Goal: Task Accomplishment & Management: Manage account settings

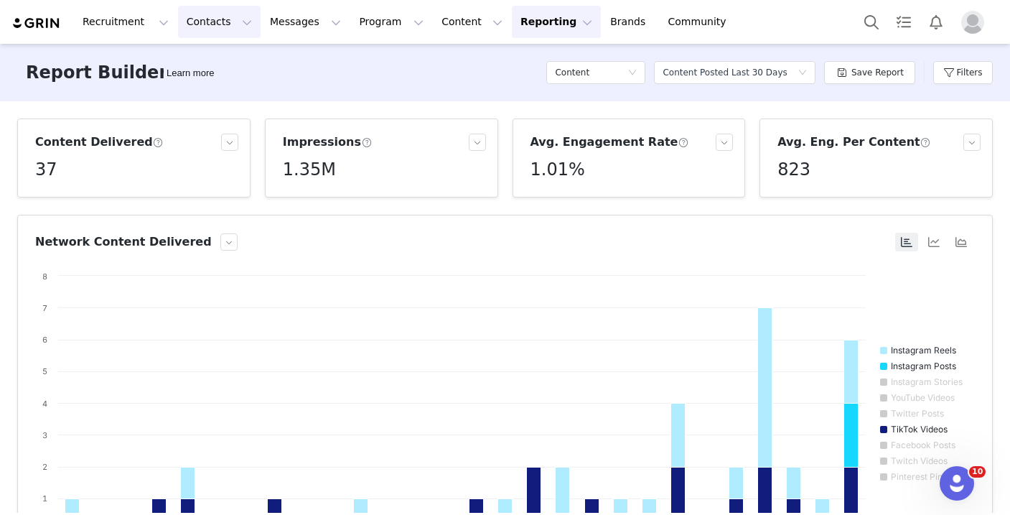
click at [197, 30] on button "Contacts Contacts" at bounding box center [219, 22] width 83 height 32
click at [210, 60] on p "Creators" at bounding box center [200, 63] width 43 height 15
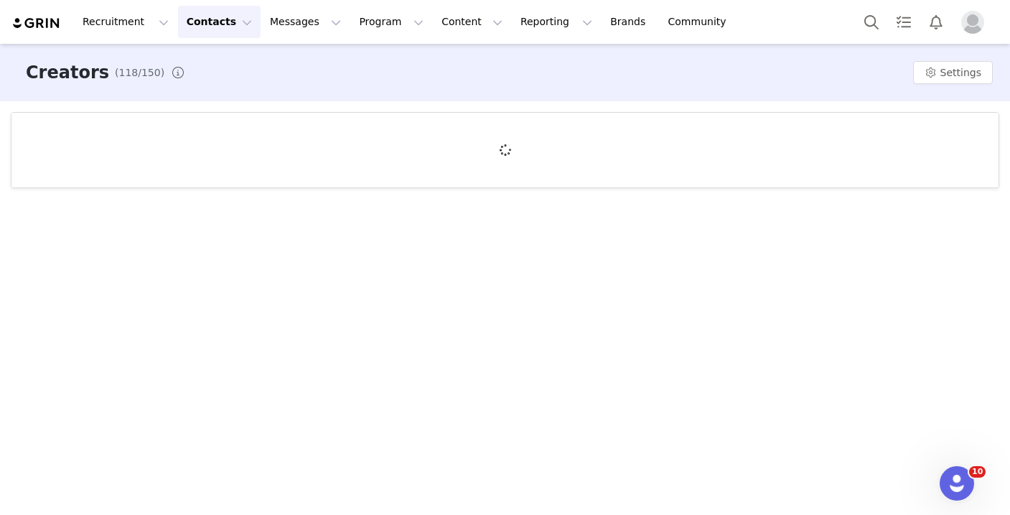
click at [210, 60] on div "Recruitment Recruitment Creator Search Curated Lists Landing Pages Web Extensio…" at bounding box center [505, 257] width 1010 height 515
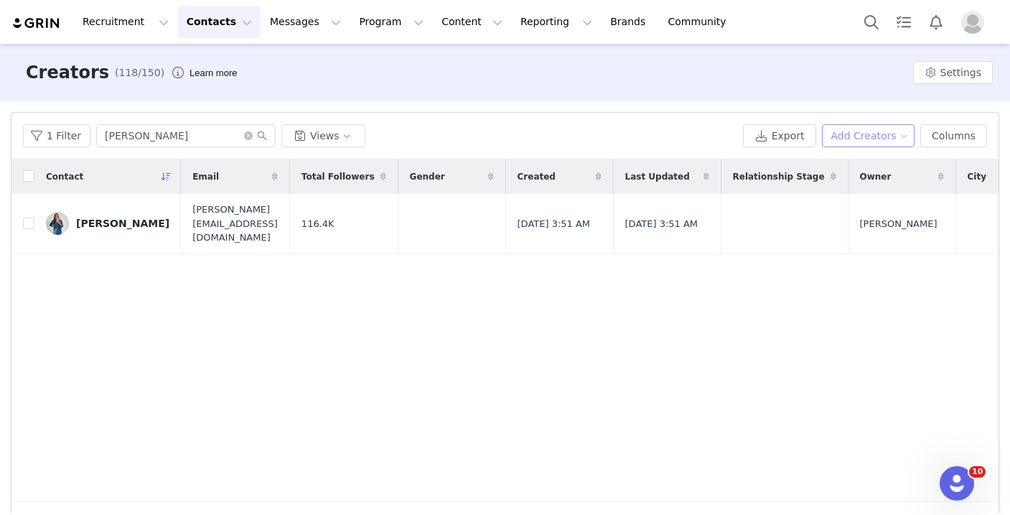
click at [869, 140] on button "Add Creators" at bounding box center [868, 135] width 93 height 23
click at [869, 161] on span "Add a Creator" at bounding box center [871, 164] width 70 height 16
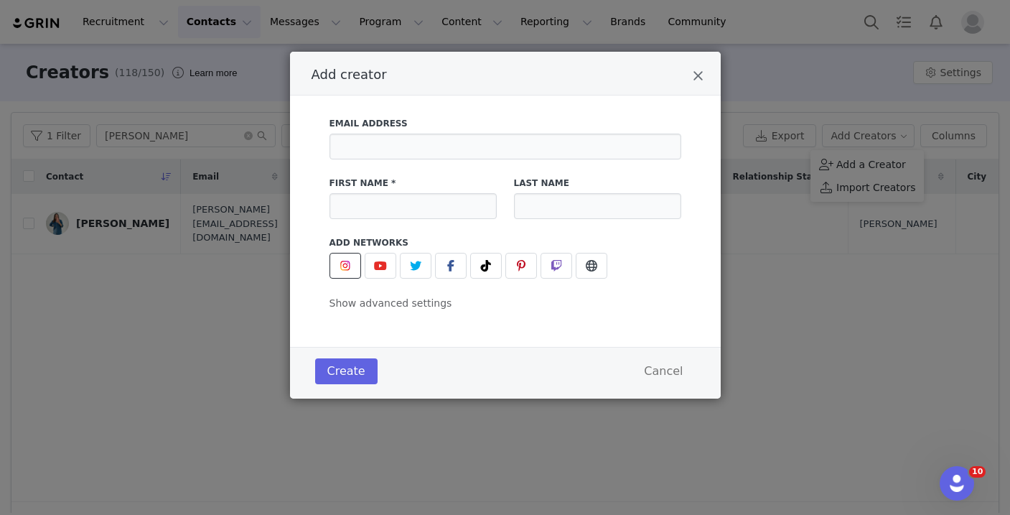
click at [350, 253] on button "Add creator" at bounding box center [345, 266] width 32 height 26
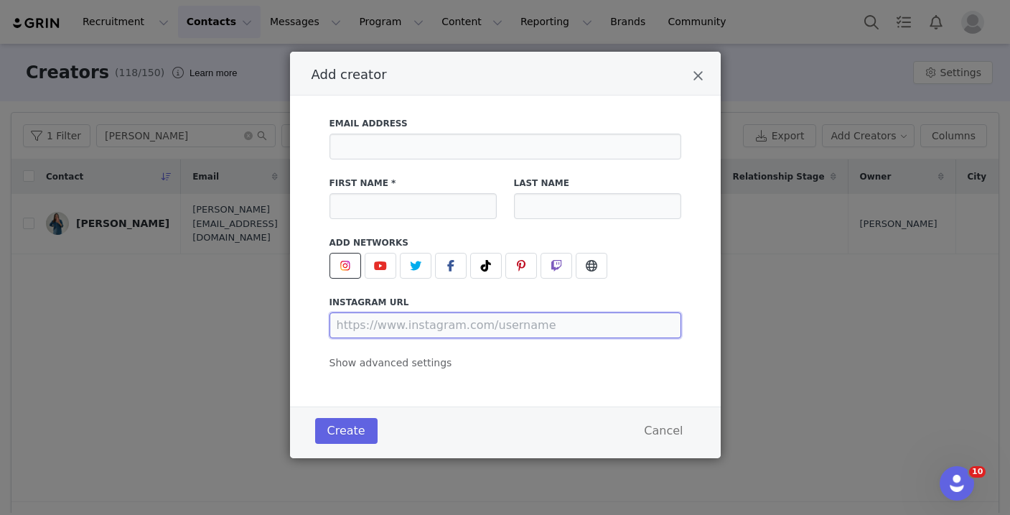
click at [388, 318] on input "Add creator" at bounding box center [505, 325] width 352 height 26
paste input "[URL][DOMAIN_NAME]"
type input "[URL][DOMAIN_NAME]"
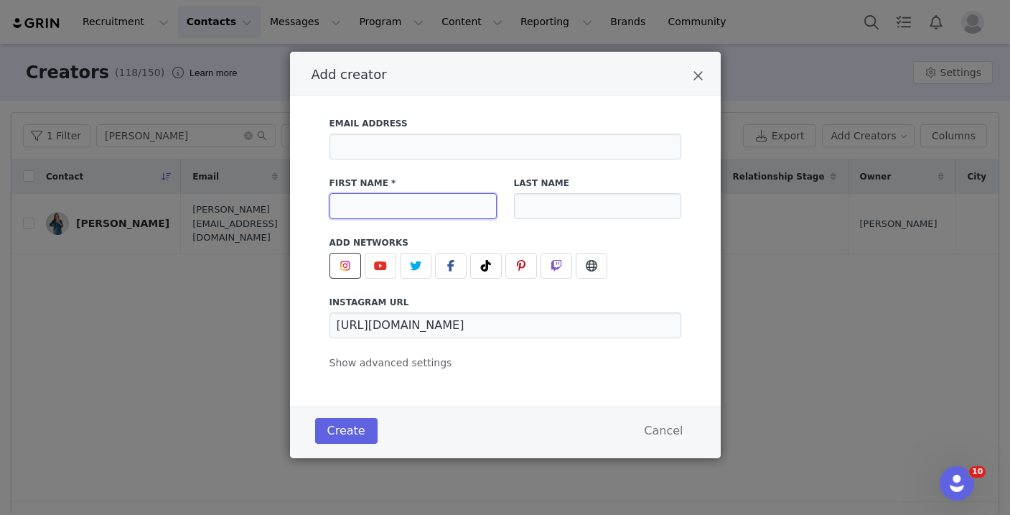
click at [393, 205] on input "Add creator" at bounding box center [412, 206] width 167 height 26
type input "The Current Place"
click at [334, 438] on button "Create" at bounding box center [346, 431] width 62 height 26
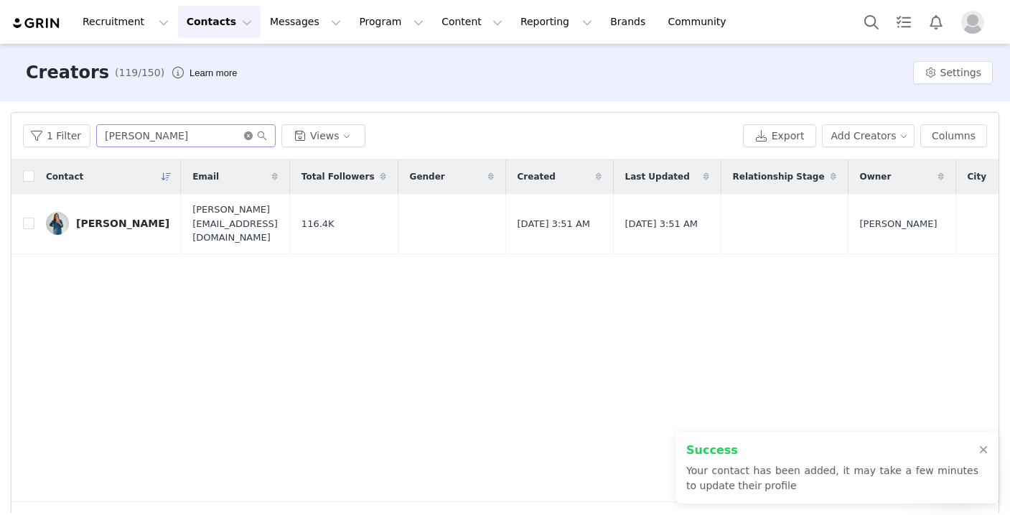
click at [244, 134] on icon "icon: close-circle" at bounding box center [248, 135] width 9 height 9
click at [184, 139] on input "text" at bounding box center [185, 135] width 179 height 23
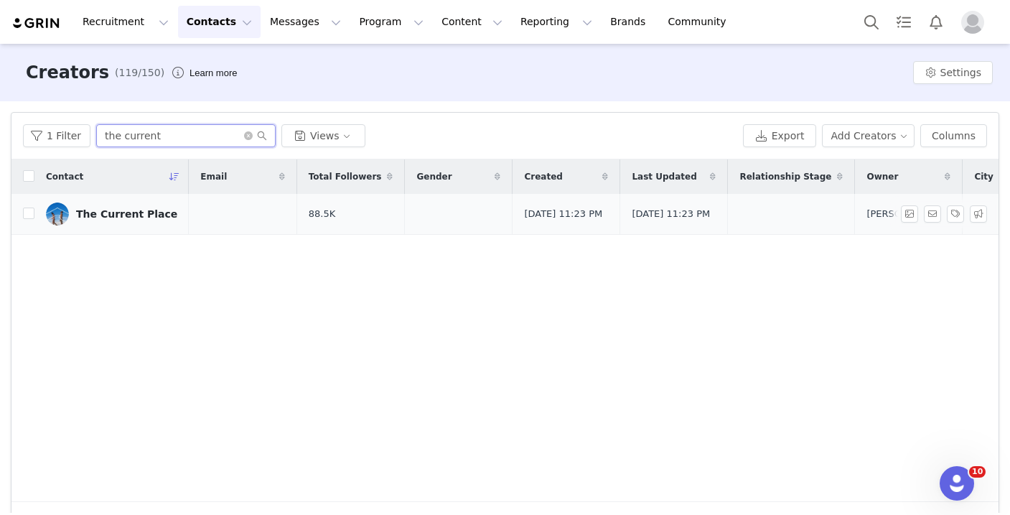
type input "the current"
click at [143, 230] on td "The Current Place" at bounding box center [111, 214] width 154 height 41
click at [139, 222] on link "The Current Place" at bounding box center [111, 213] width 131 height 23
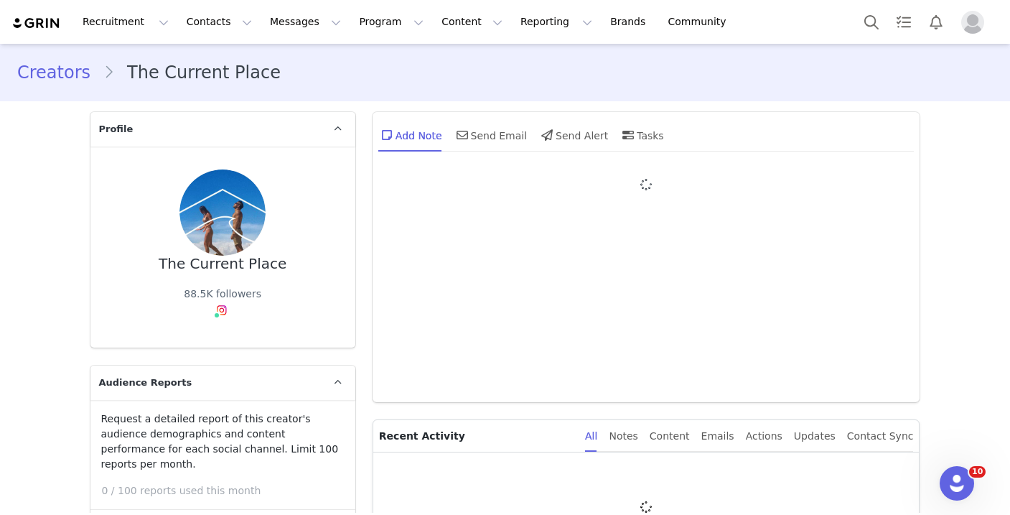
type input "+1 ([GEOGRAPHIC_DATA])"
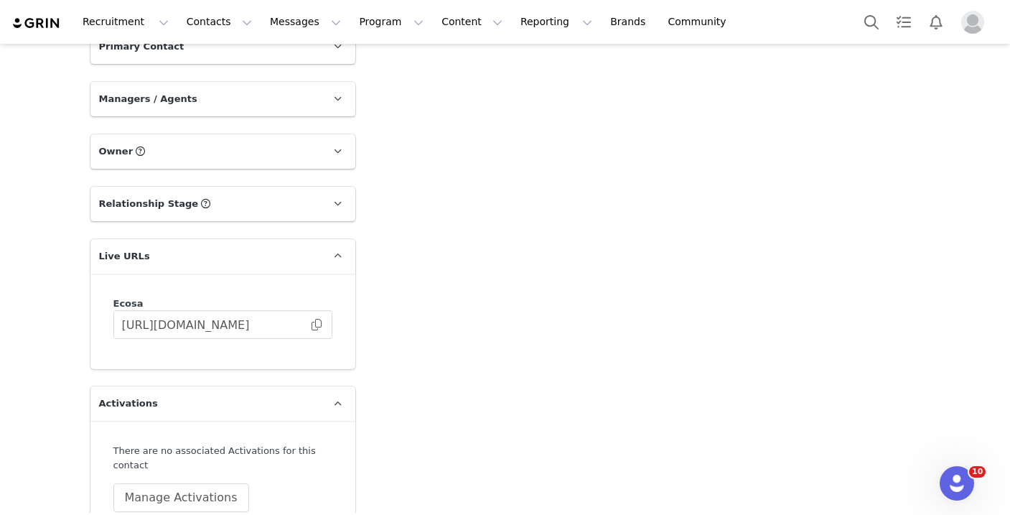
scroll to position [2275, 0]
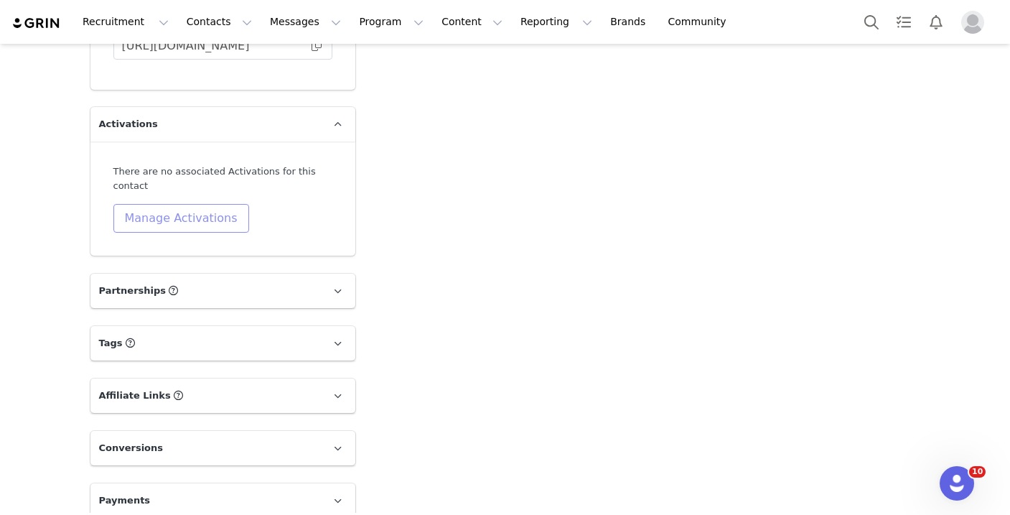
click at [193, 204] on button "Manage Activations" at bounding box center [181, 218] width 136 height 29
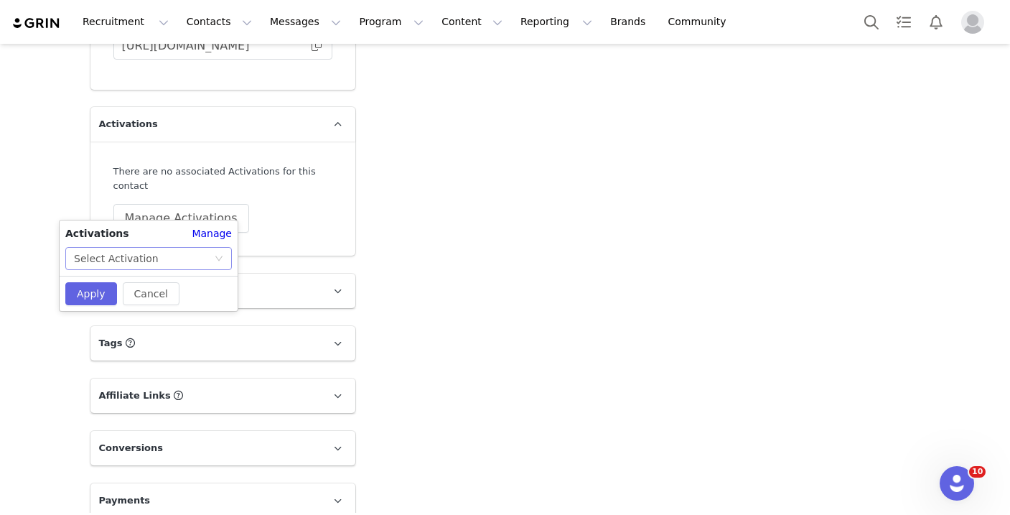
click at [183, 250] on div "Select Activation" at bounding box center [144, 259] width 140 height 22
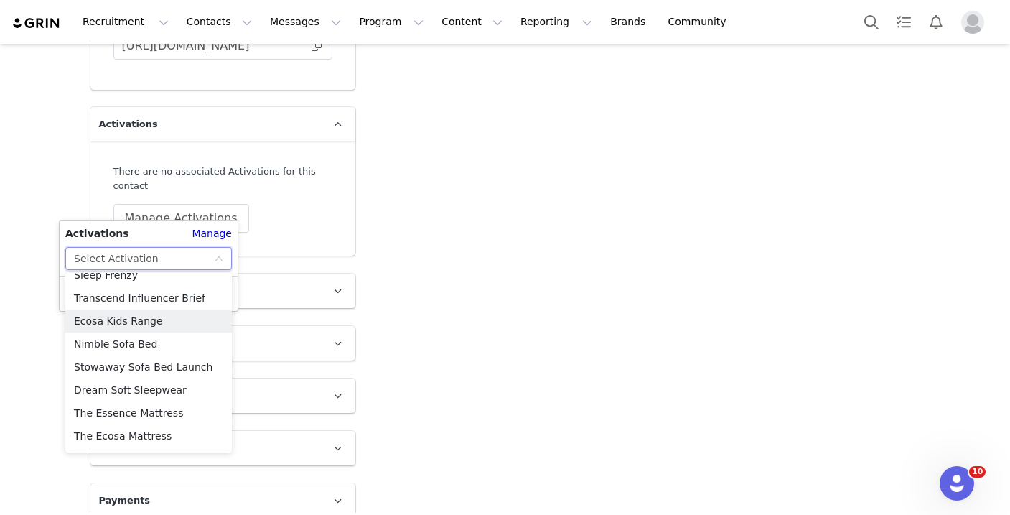
scroll to position [133, 0]
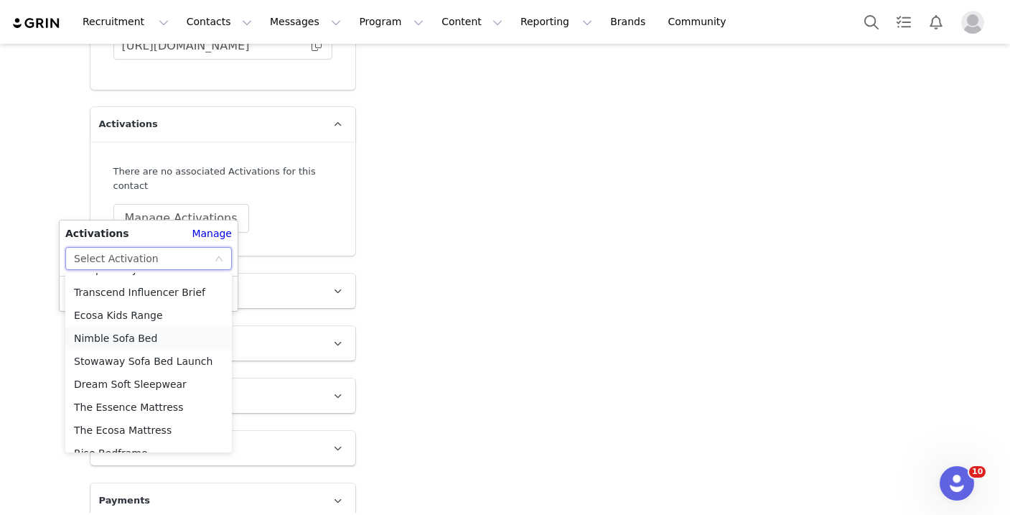
click at [165, 343] on li "Nimble Sofa Bed" at bounding box center [148, 338] width 167 height 23
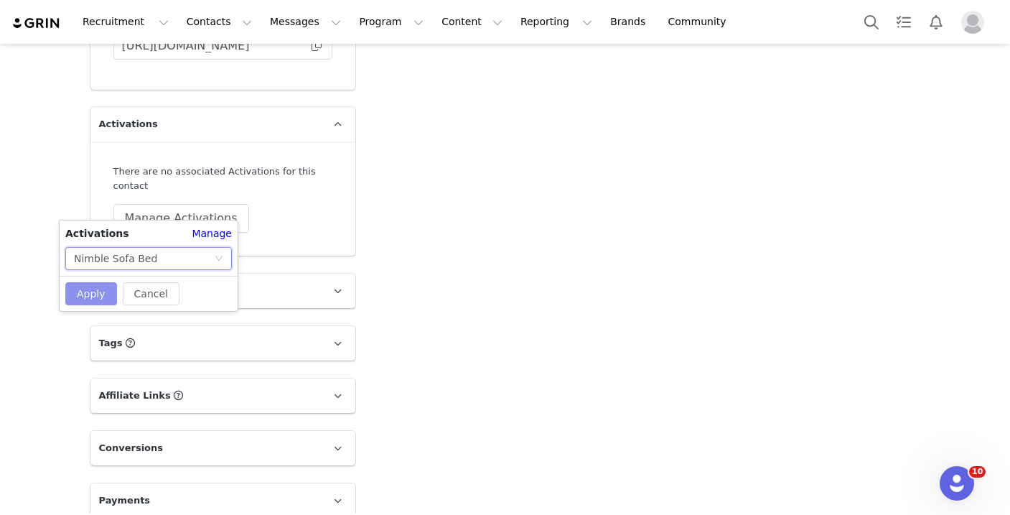
click at [107, 292] on button "Apply" at bounding box center [91, 293] width 52 height 23
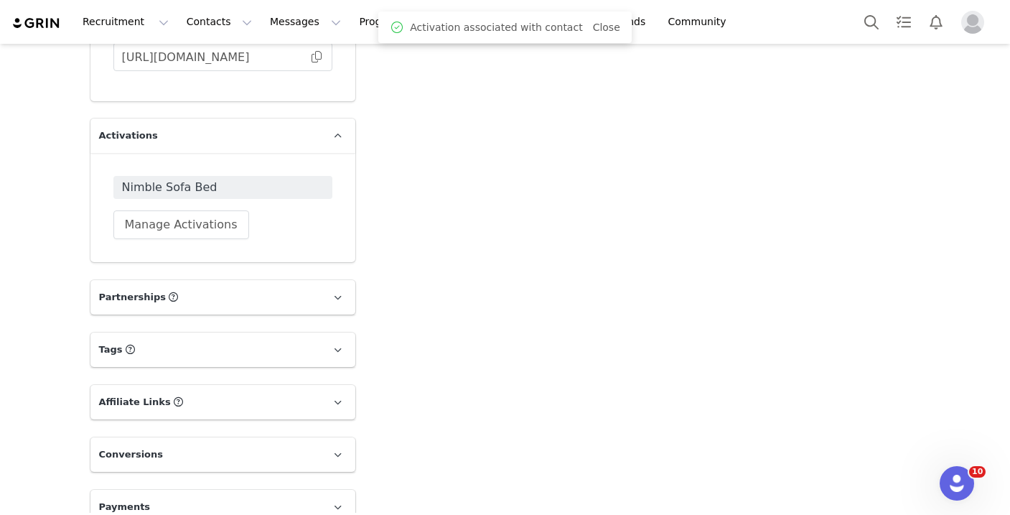
scroll to position [2270, 0]
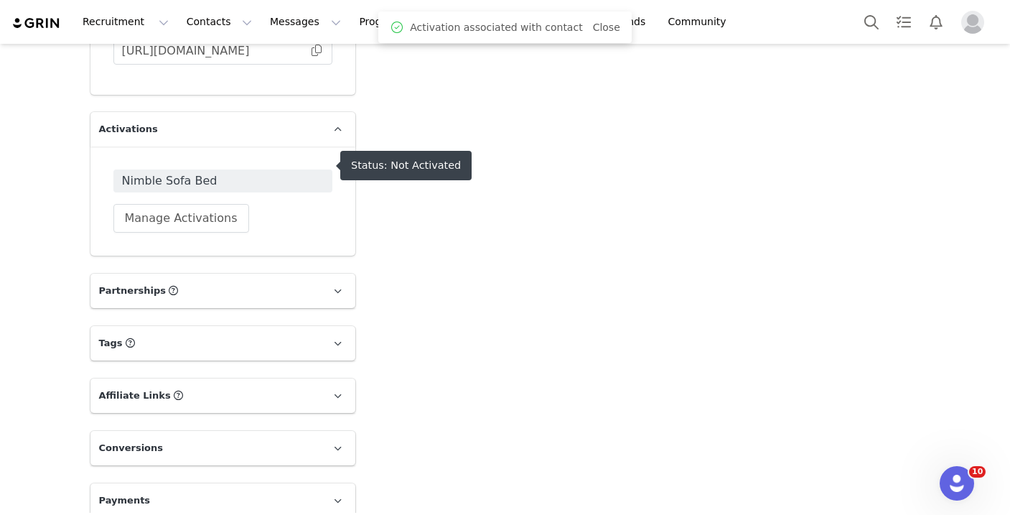
click at [200, 172] on span "Nimble Sofa Bed" at bounding box center [223, 180] width 202 height 17
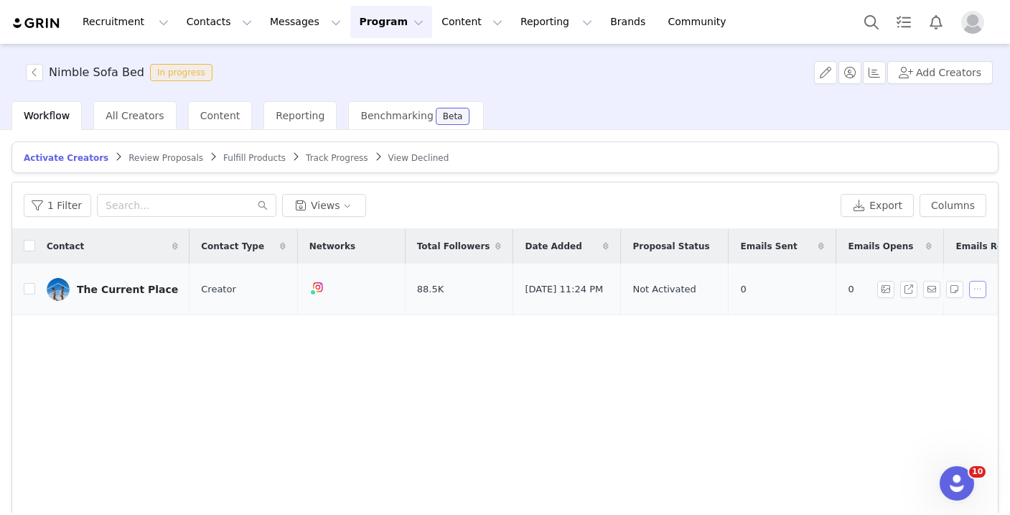
click at [975, 288] on button "button" at bounding box center [977, 289] width 17 height 17
click at [949, 314] on span "Activate Creators" at bounding box center [940, 314] width 87 height 16
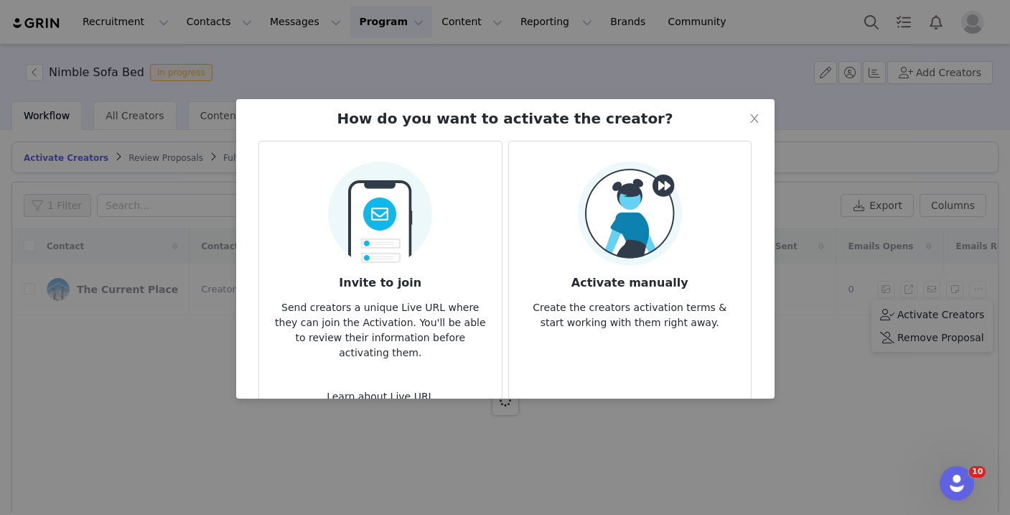
click at [719, 254] on div "Activate manually Create the creators activation terms & start working with the…" at bounding box center [629, 245] width 219 height 169
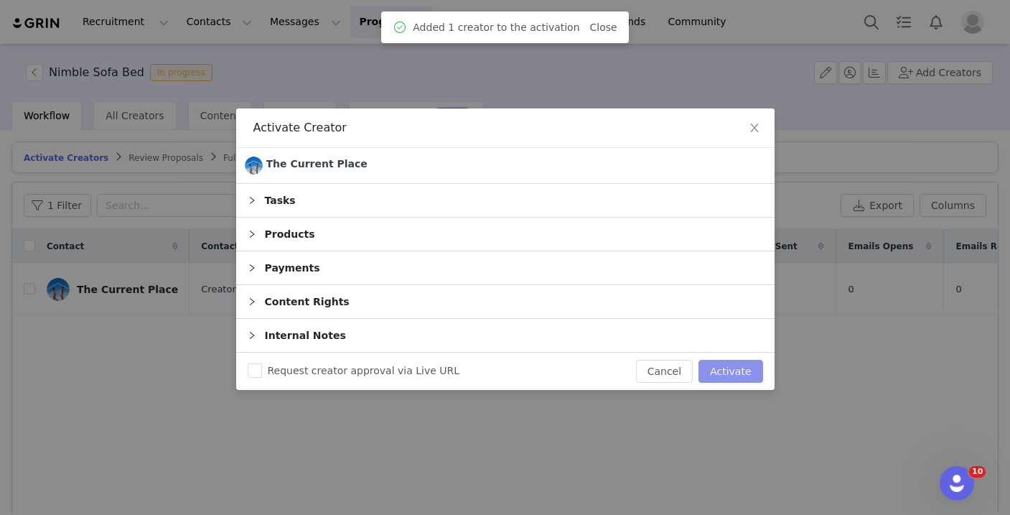
click at [734, 373] on button "Activate" at bounding box center [730, 371] width 64 height 23
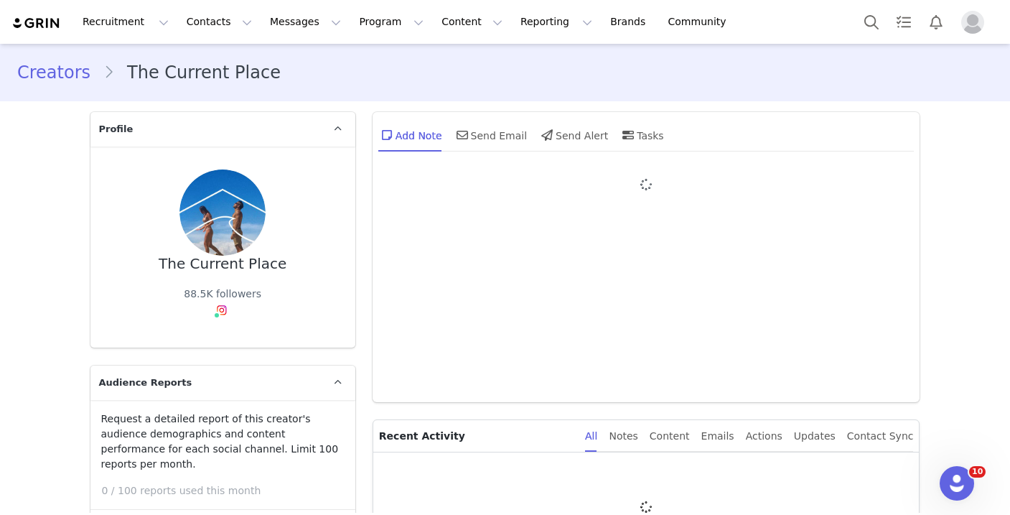
type input "+1 ([GEOGRAPHIC_DATA])"
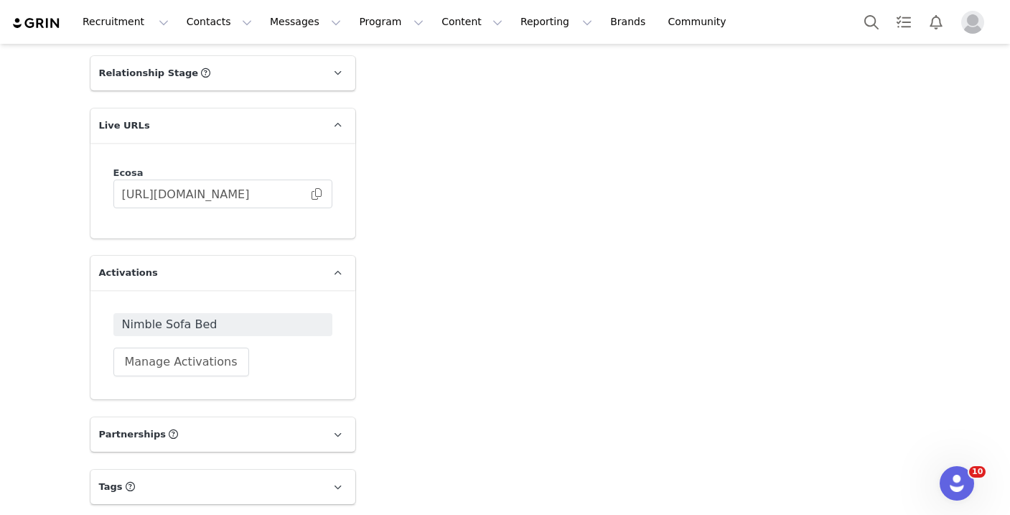
scroll to position [2009, 0]
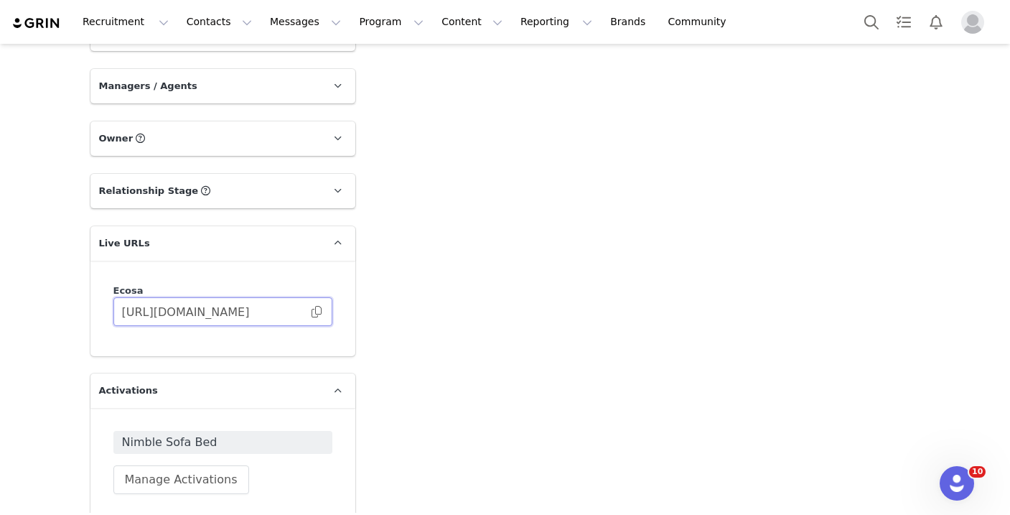
click at [198, 297] on input "[URL][DOMAIN_NAME]" at bounding box center [222, 311] width 219 height 29
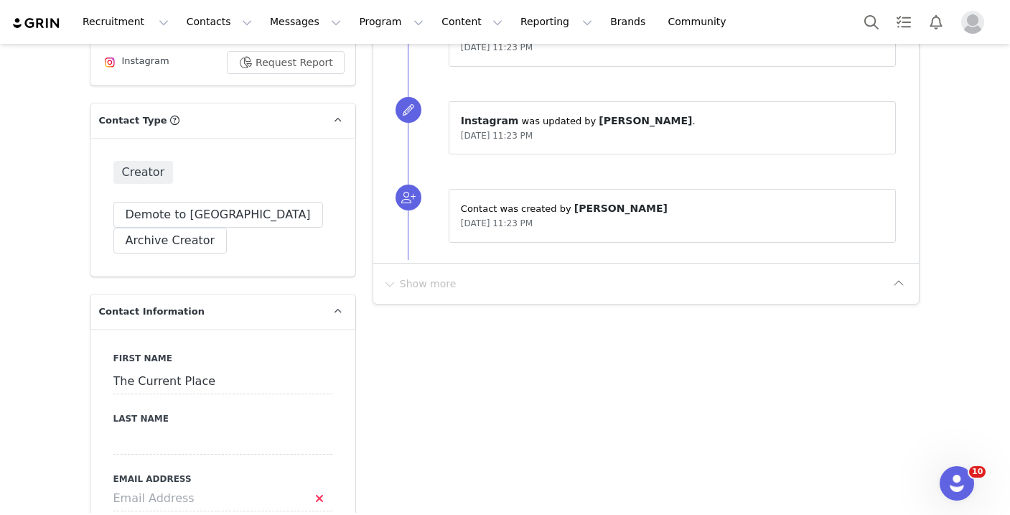
scroll to position [0, 0]
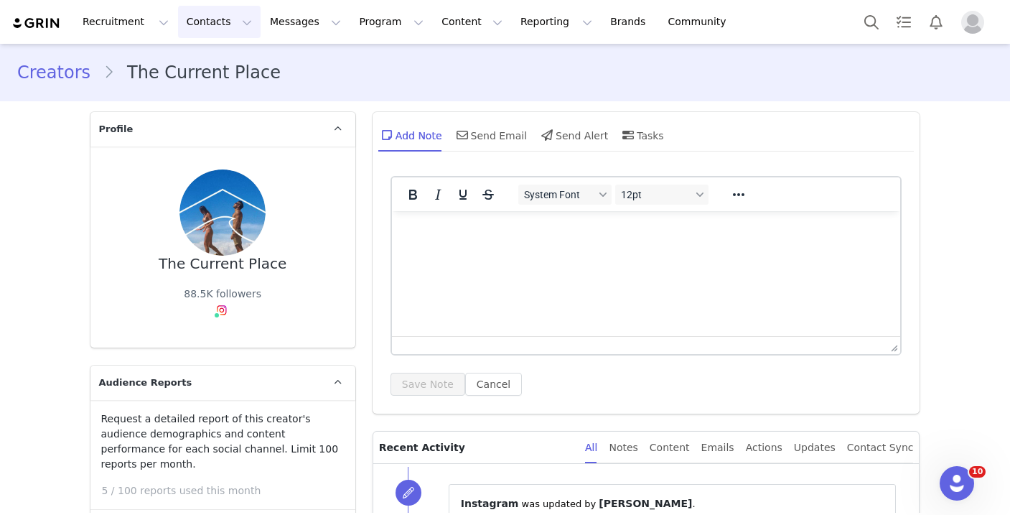
click at [187, 25] on button "Contacts Contacts" at bounding box center [219, 22] width 83 height 32
click at [202, 65] on p "Creators" at bounding box center [200, 63] width 43 height 15
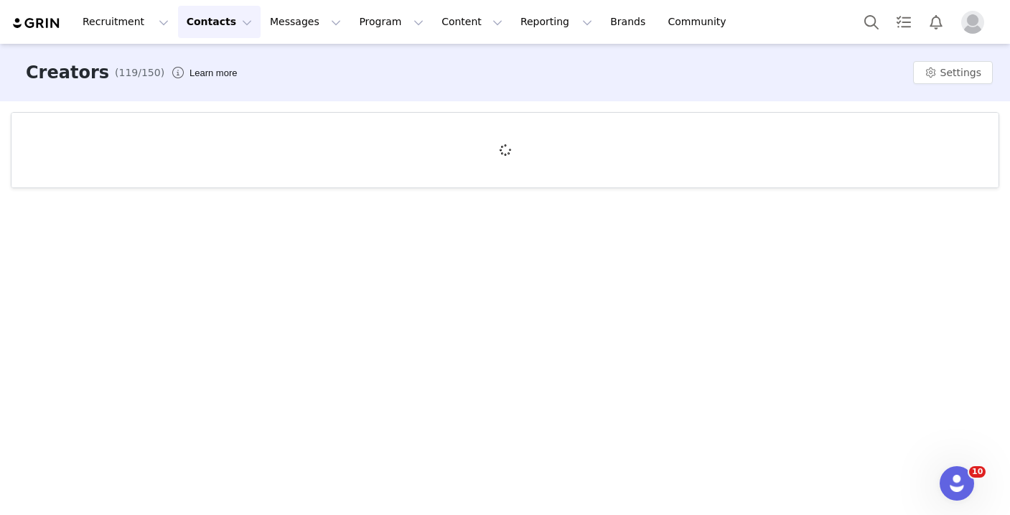
click at [202, 65] on div "Creators (119/150) Learn more Settings" at bounding box center [505, 72] width 1010 height 57
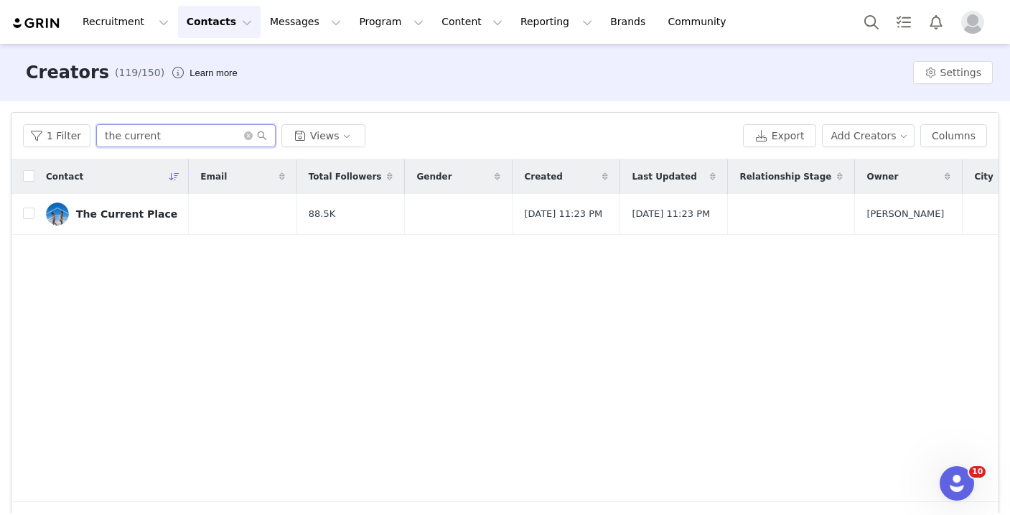
click at [169, 142] on input "the current" at bounding box center [185, 135] width 179 height 23
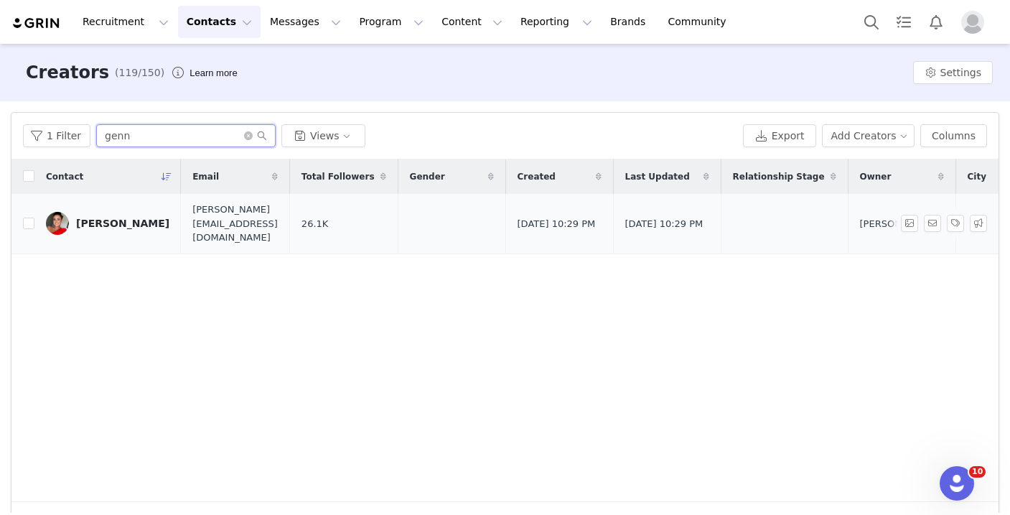
type input "genn"
click at [116, 217] on div "[PERSON_NAME]" at bounding box center [122, 222] width 93 height 11
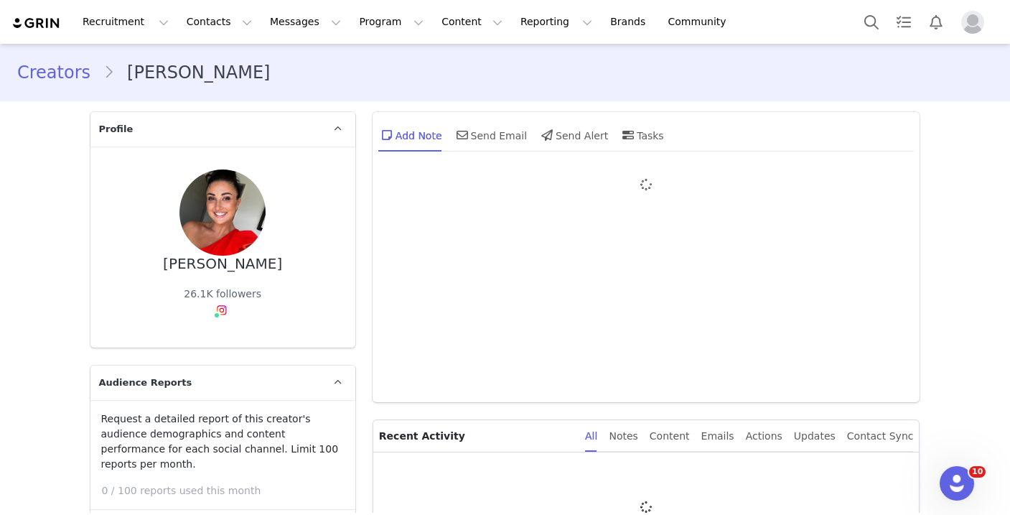
type input "+1 ([GEOGRAPHIC_DATA])"
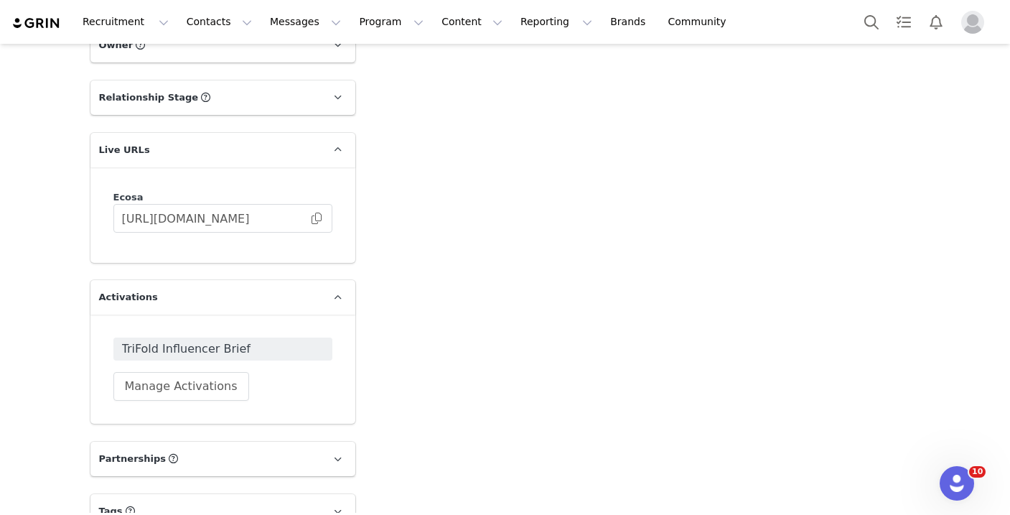
scroll to position [2084, 0]
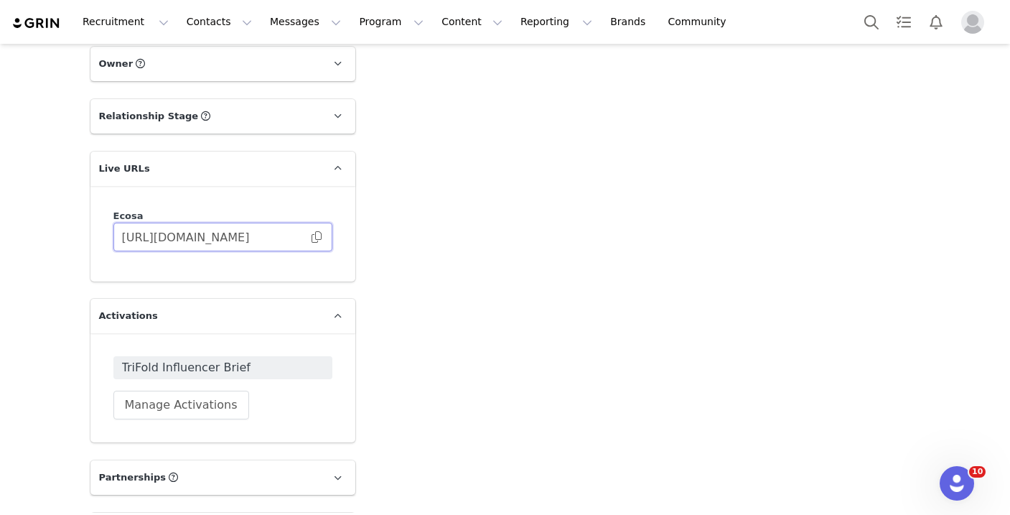
click at [225, 225] on input "[URL][DOMAIN_NAME]" at bounding box center [222, 237] width 219 height 29
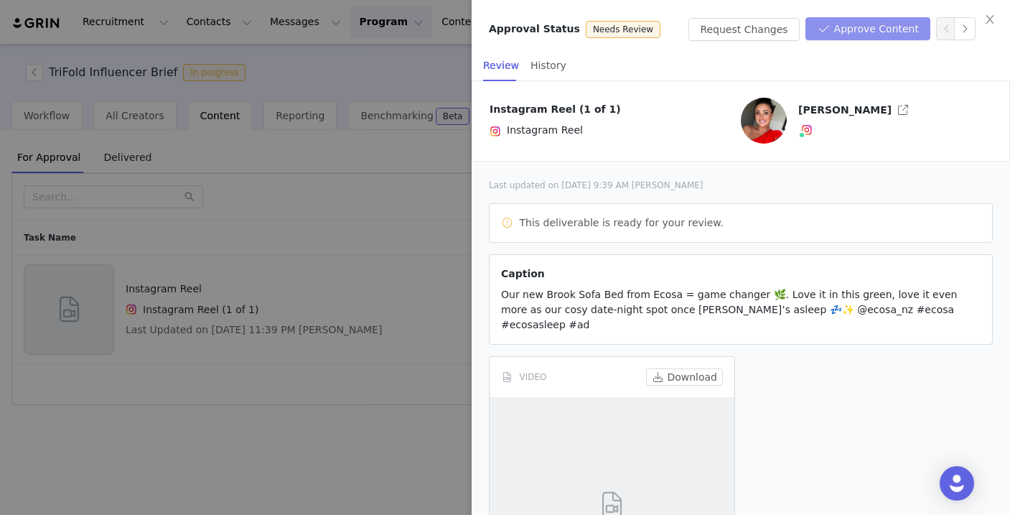
click at [881, 37] on button "Approve Content" at bounding box center [867, 28] width 125 height 23
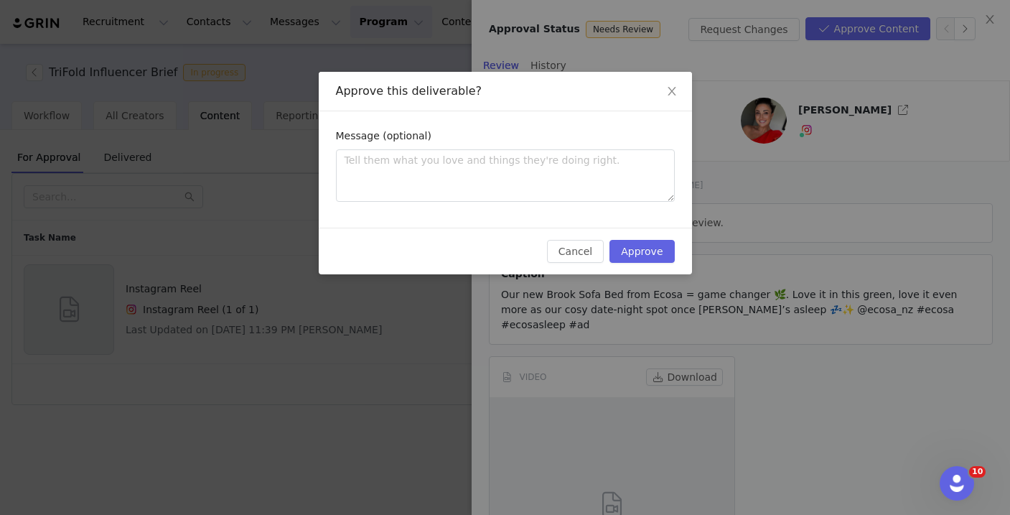
click at [655, 238] on div "Cancel Approve" at bounding box center [505, 251] width 373 height 47
click at [655, 246] on button "Approve" at bounding box center [641, 251] width 65 height 23
